Goal: Transaction & Acquisition: Purchase product/service

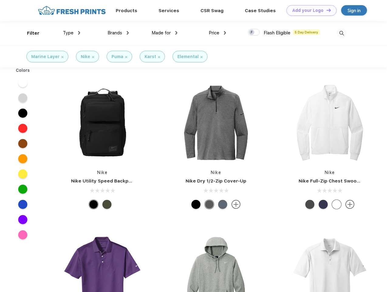
click at [309, 10] on link "Add your Logo Design Tool" at bounding box center [312, 10] width 50 height 11
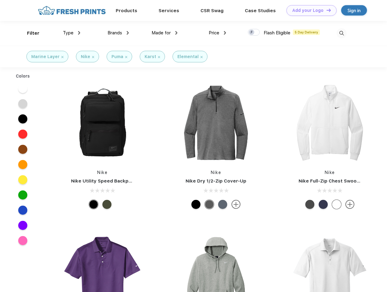
click at [0, 0] on div "Design Tool" at bounding box center [0, 0] width 0 height 0
click at [326, 10] on link "Add your Logo Design Tool" at bounding box center [312, 10] width 50 height 11
click at [29, 33] on div "Filter" at bounding box center [33, 33] width 12 height 7
click at [72, 33] on span "Type" at bounding box center [68, 32] width 11 height 5
click at [118, 33] on span "Brands" at bounding box center [115, 32] width 15 height 5
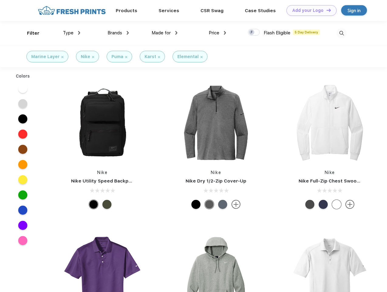
click at [165, 33] on span "Made for" at bounding box center [161, 32] width 19 height 5
click at [218, 33] on span "Price" at bounding box center [214, 32] width 11 height 5
click at [254, 33] on div at bounding box center [254, 32] width 12 height 7
click at [252, 33] on input "checkbox" at bounding box center [250, 31] width 4 height 4
click at [342, 33] on img at bounding box center [342, 33] width 10 height 10
